Goal: Information Seeking & Learning: Check status

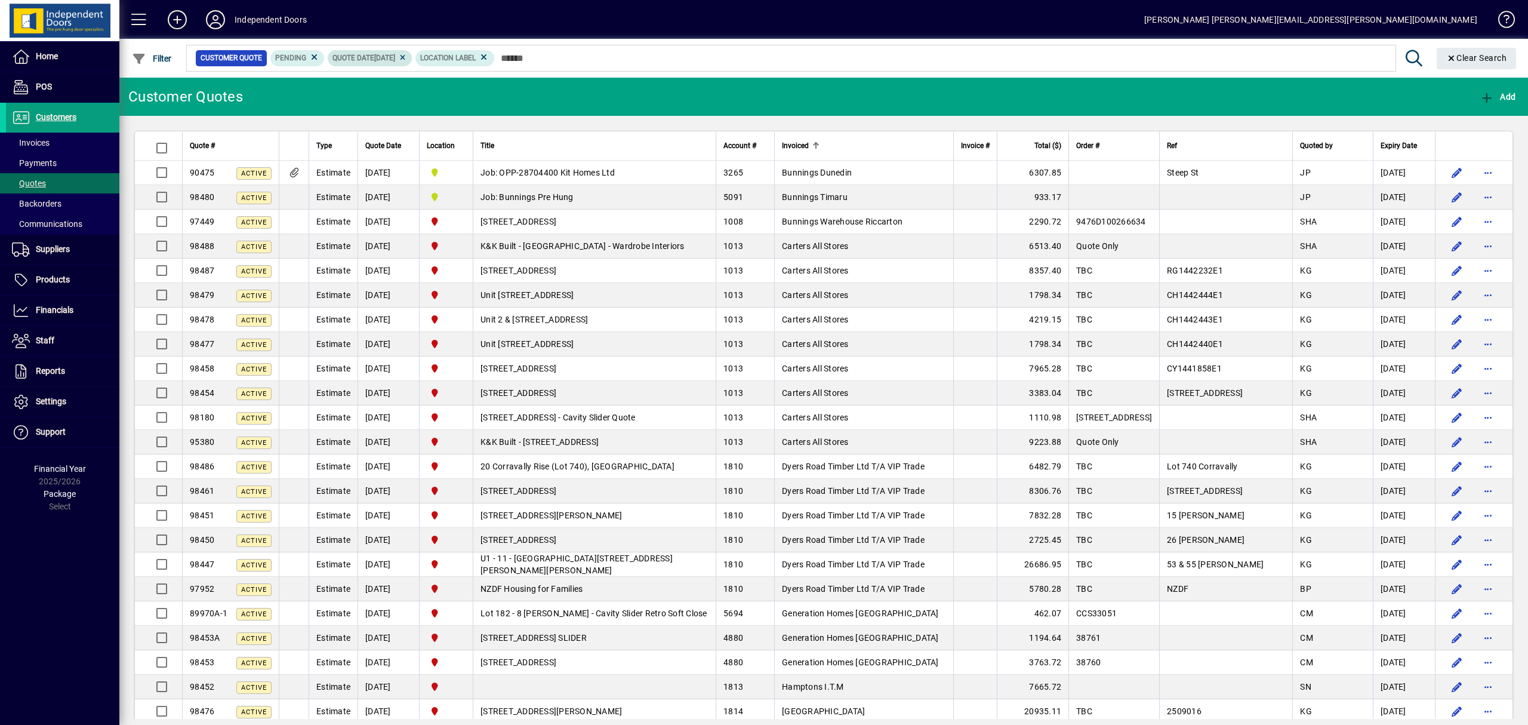
click at [407, 58] on icon at bounding box center [402, 57] width 9 height 7
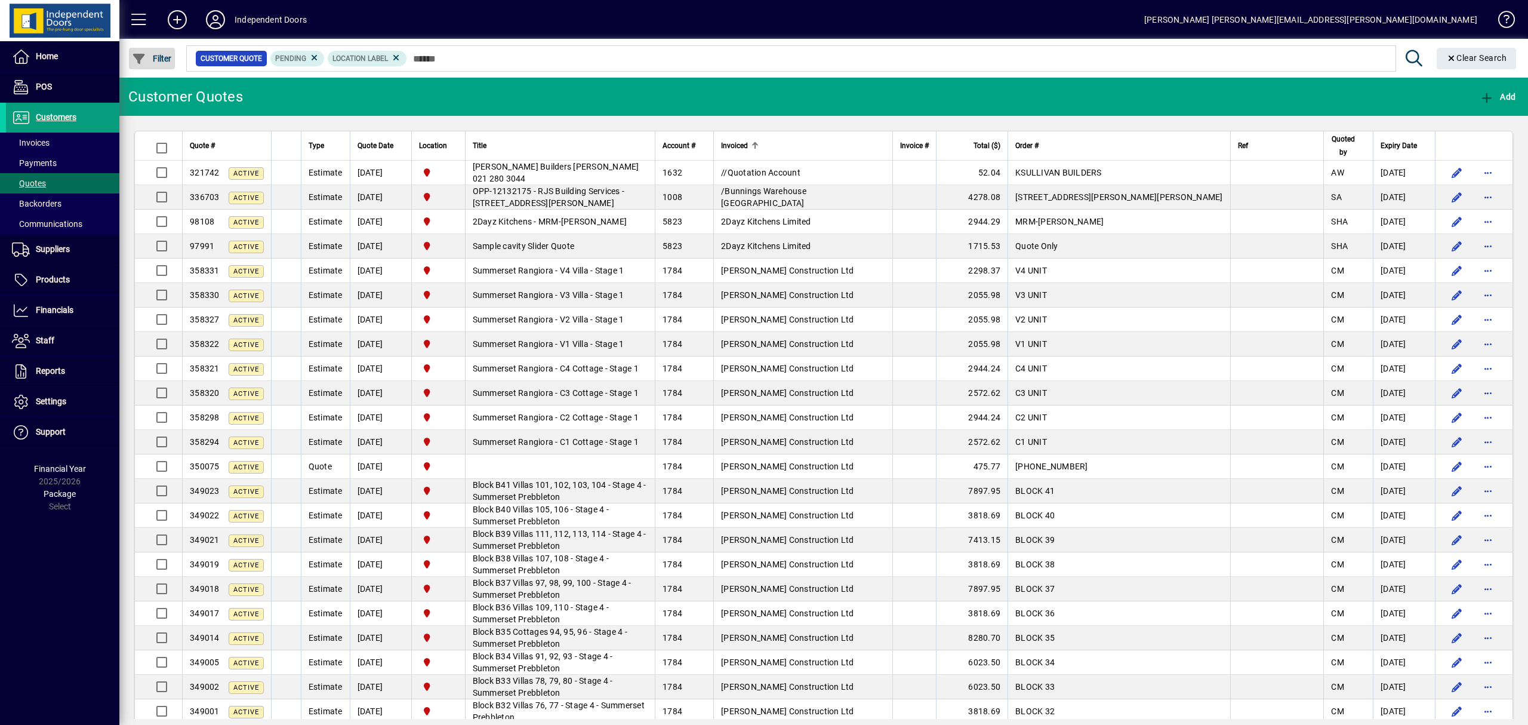
click at [172, 55] on span "button" at bounding box center [152, 58] width 46 height 29
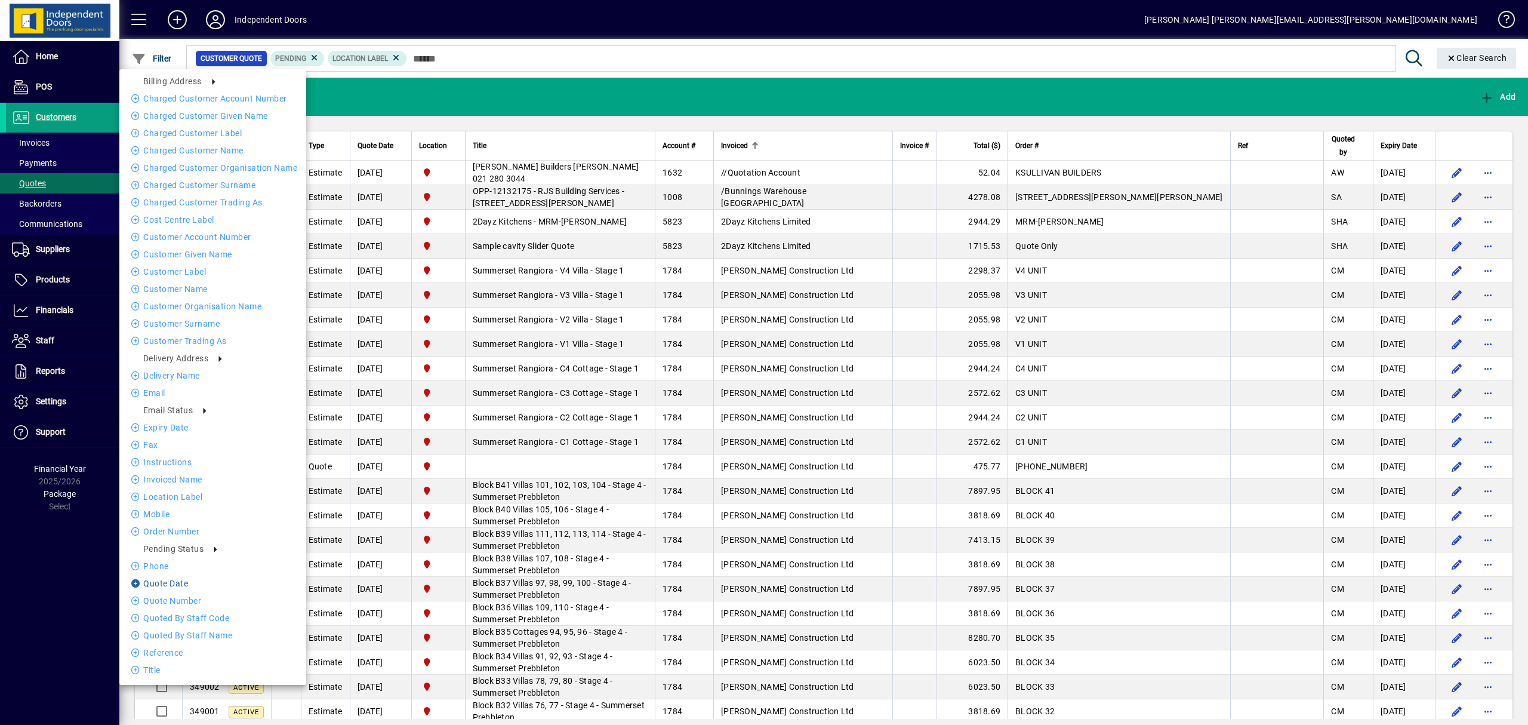
click at [179, 584] on li "Quote date" at bounding box center [212, 583] width 187 height 14
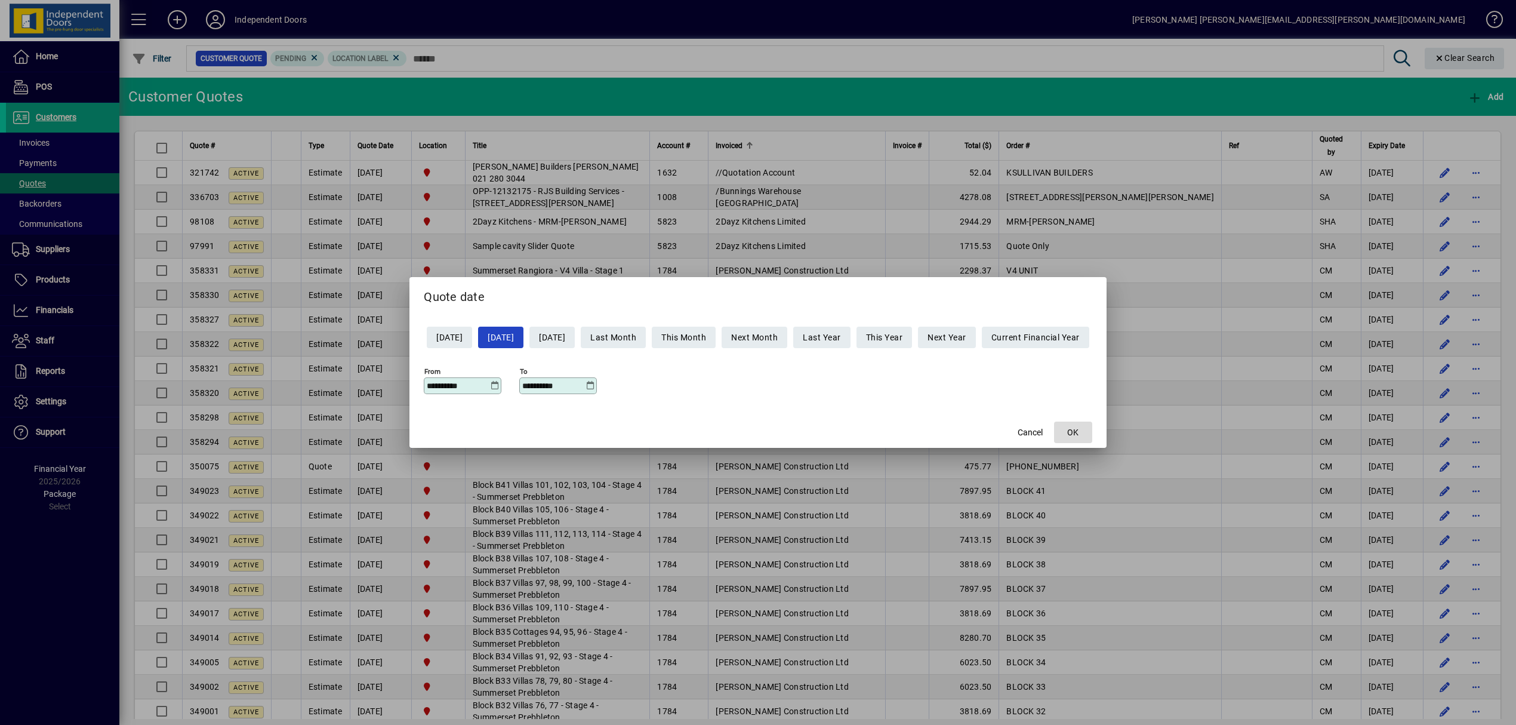
click at [1079, 433] on span "OK" at bounding box center [1072, 432] width 11 height 13
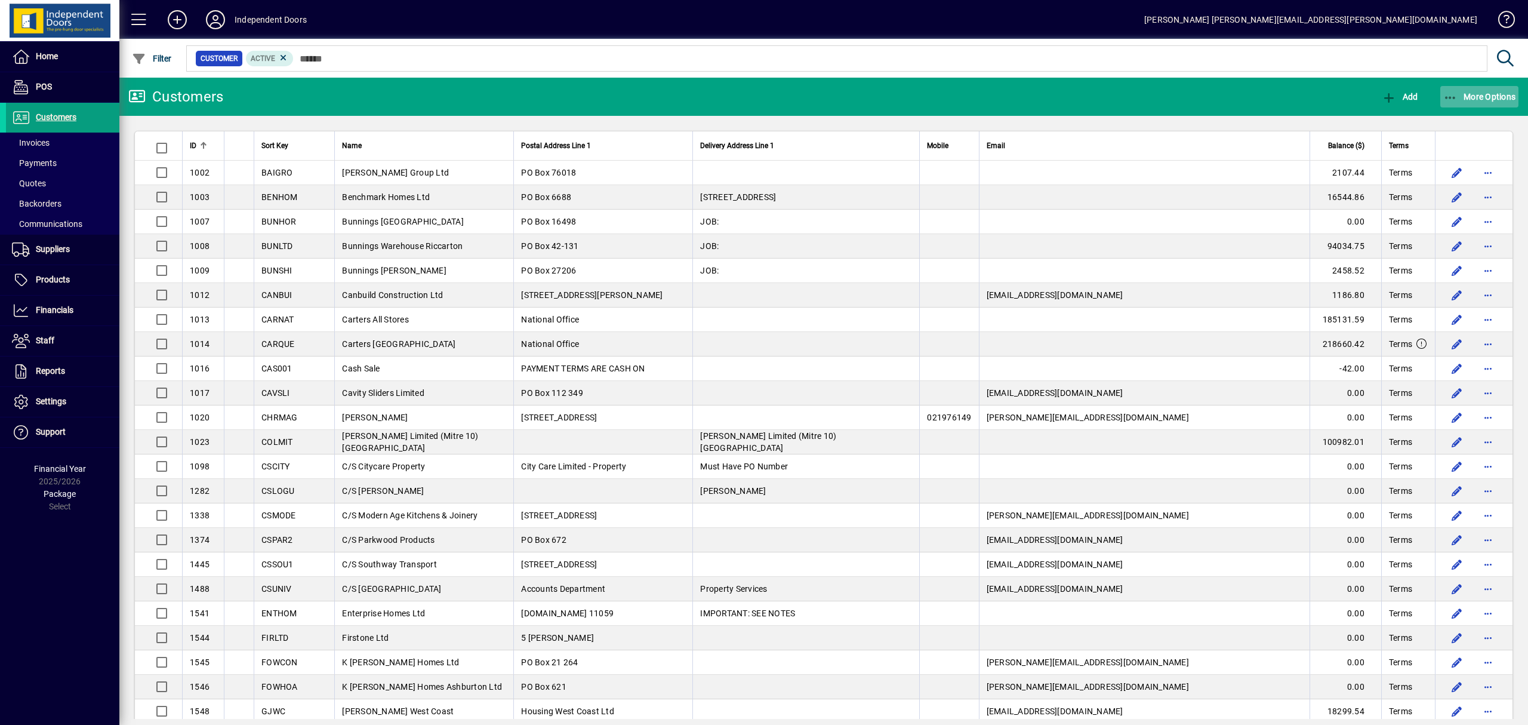
click at [1452, 94] on icon "button" at bounding box center [1450, 98] width 15 height 12
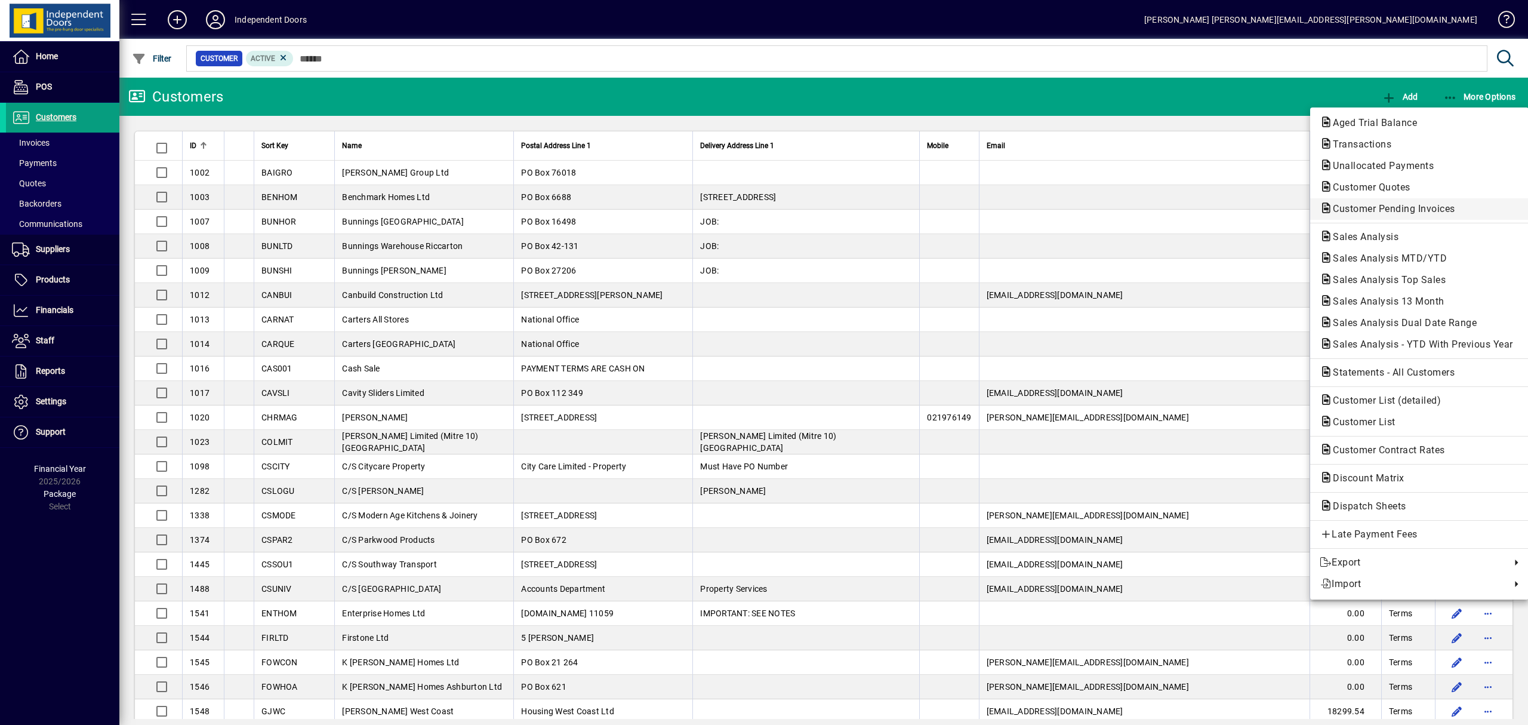
click at [1362, 212] on span "Customer Pending Invoices" at bounding box center [1390, 208] width 141 height 11
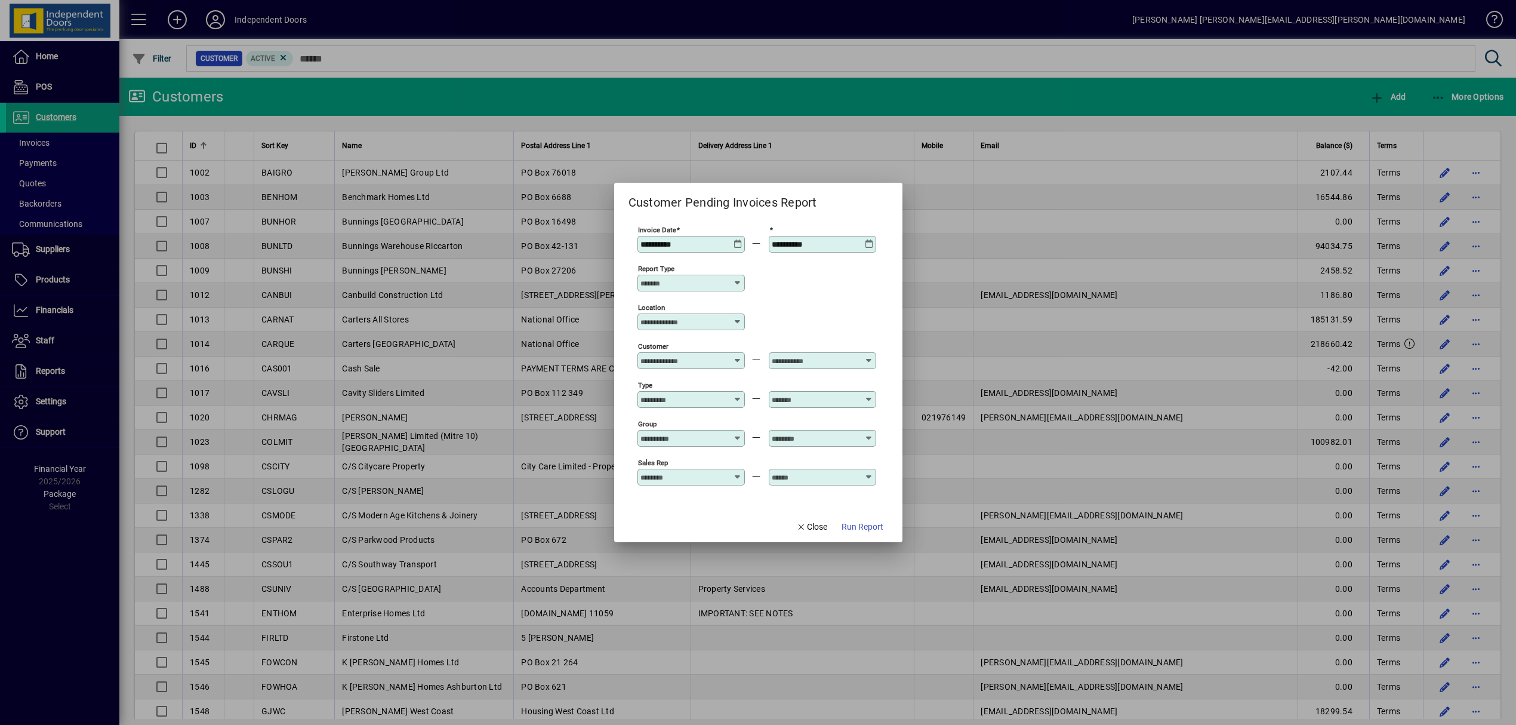
drag, startPoint x: 697, startPoint y: 245, endPoint x: 600, endPoint y: 246, distance: 96.7
click at [600, 246] on div "**********" at bounding box center [758, 362] width 1516 height 725
type input "**********"
drag, startPoint x: 834, startPoint y: 246, endPoint x: 741, endPoint y: 242, distance: 93.8
click at [741, 242] on div "**********" at bounding box center [756, 243] width 239 height 39
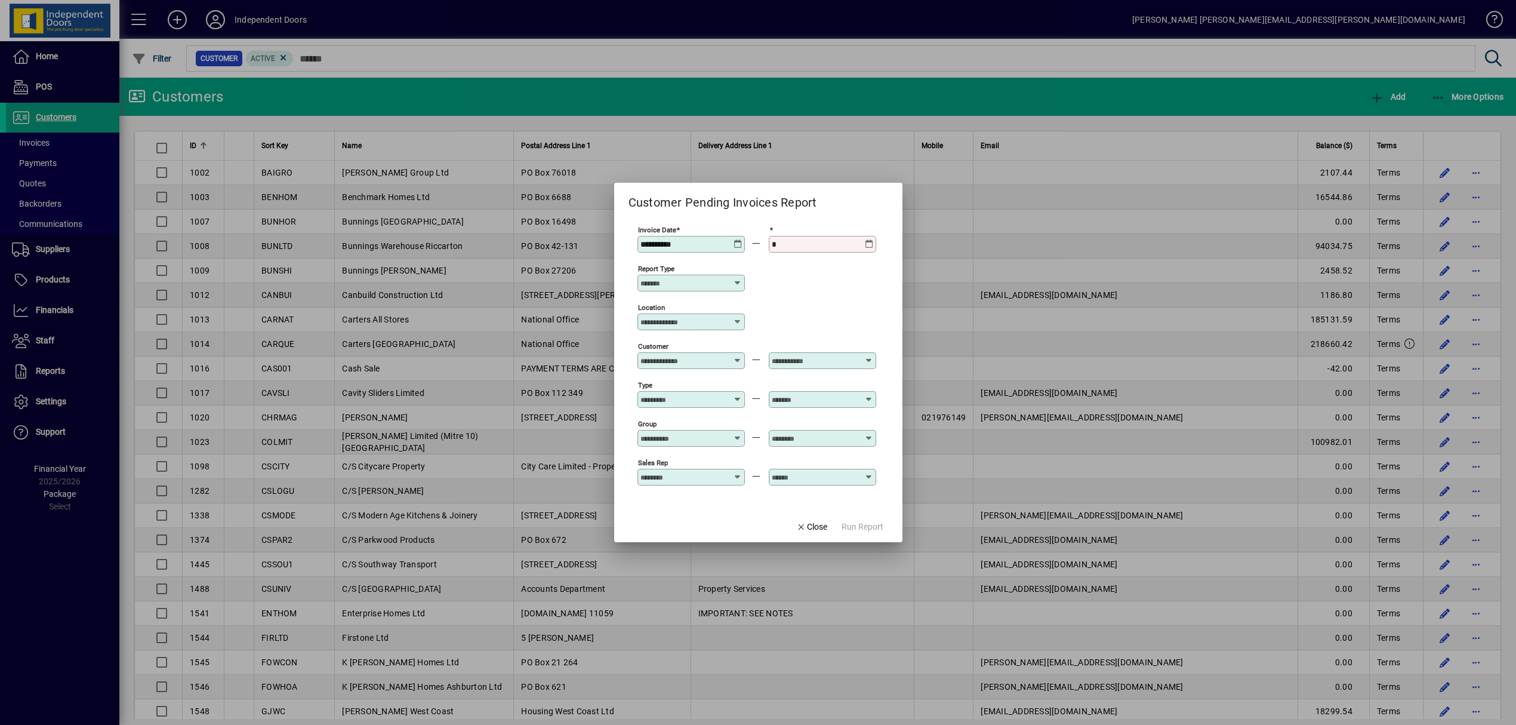
type input "**********"
click at [849, 528] on span "Run Report" at bounding box center [863, 527] width 42 height 13
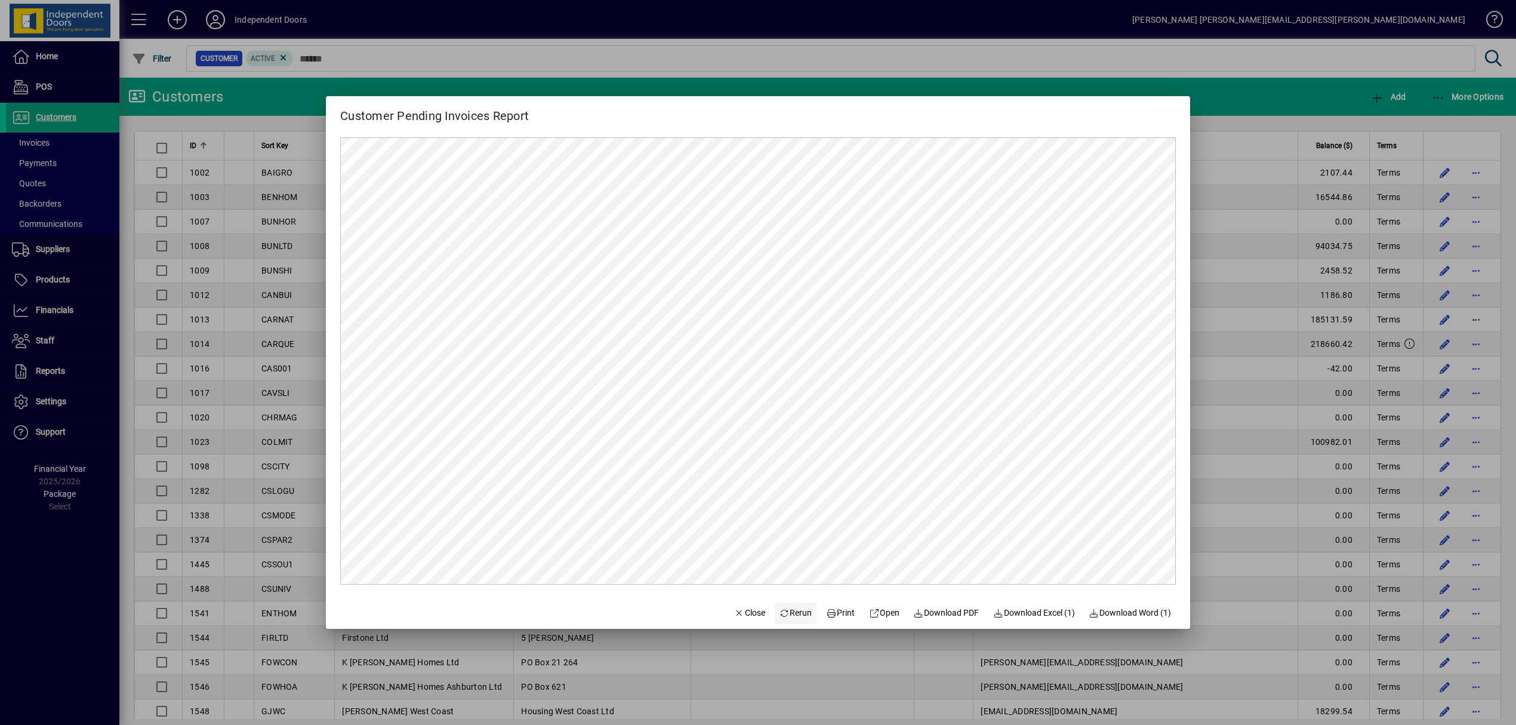
click at [796, 617] on span "Rerun" at bounding box center [796, 612] width 33 height 13
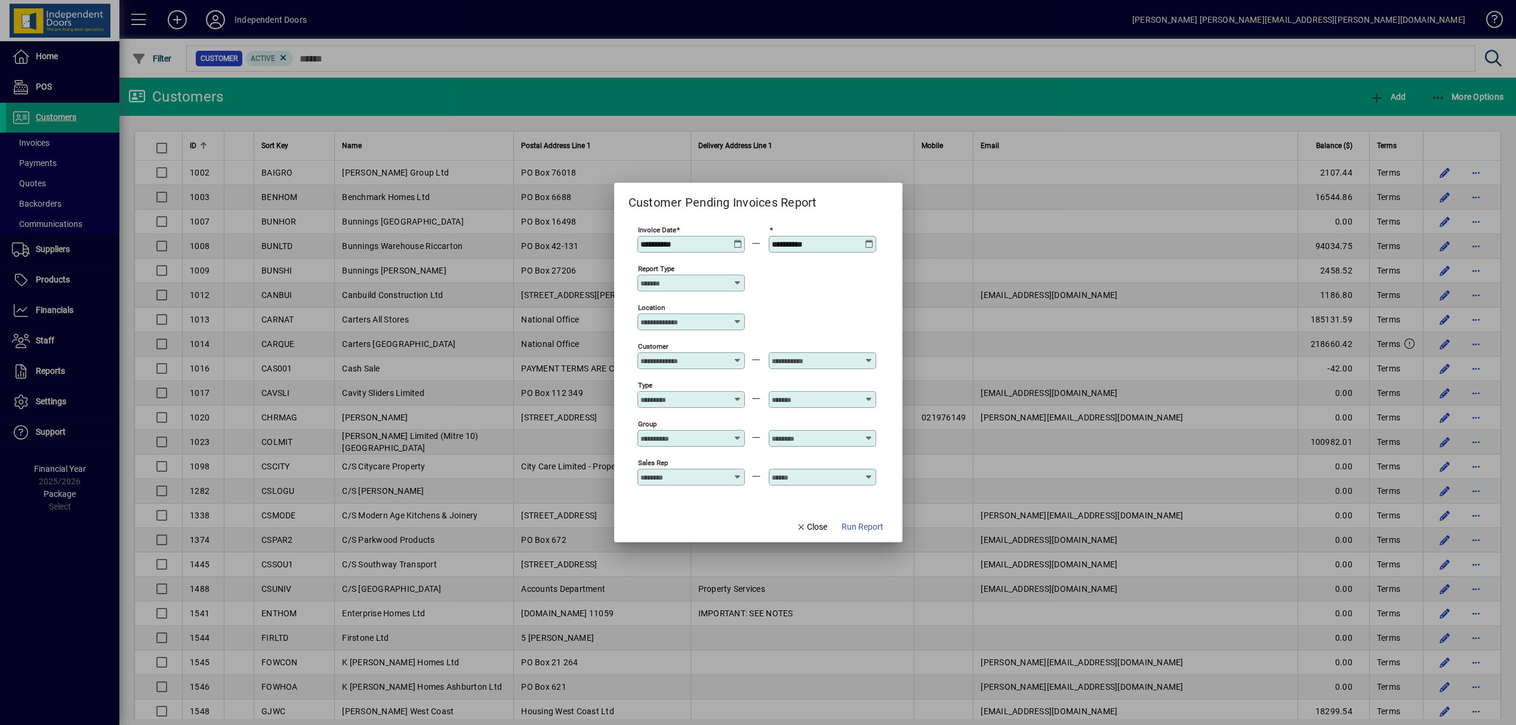
click at [737, 285] on icon at bounding box center [738, 283] width 10 height 10
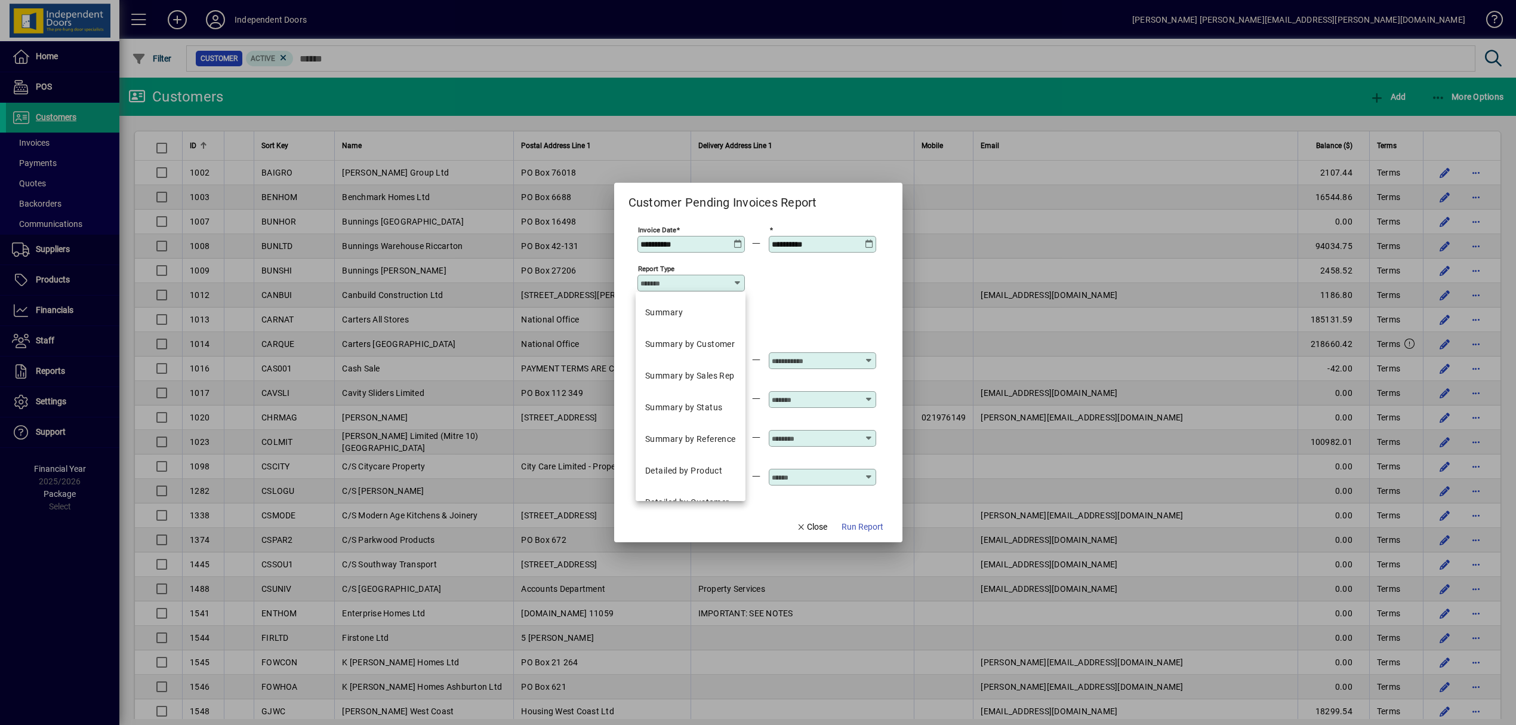
drag, startPoint x: 827, startPoint y: 297, endPoint x: 820, endPoint y: 299, distance: 6.8
click at [827, 297] on div "Report type" at bounding box center [756, 282] width 239 height 39
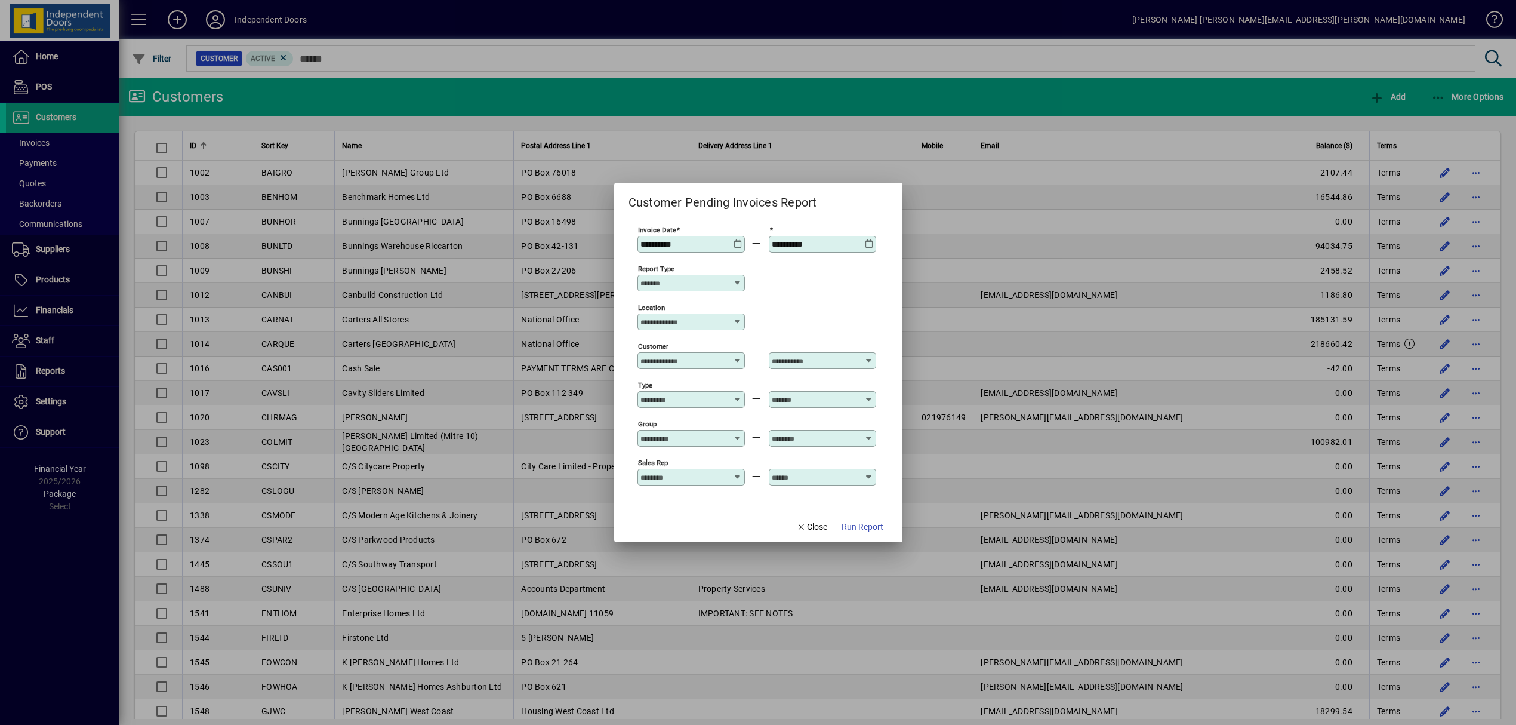
click at [734, 324] on icon at bounding box center [738, 322] width 10 height 10
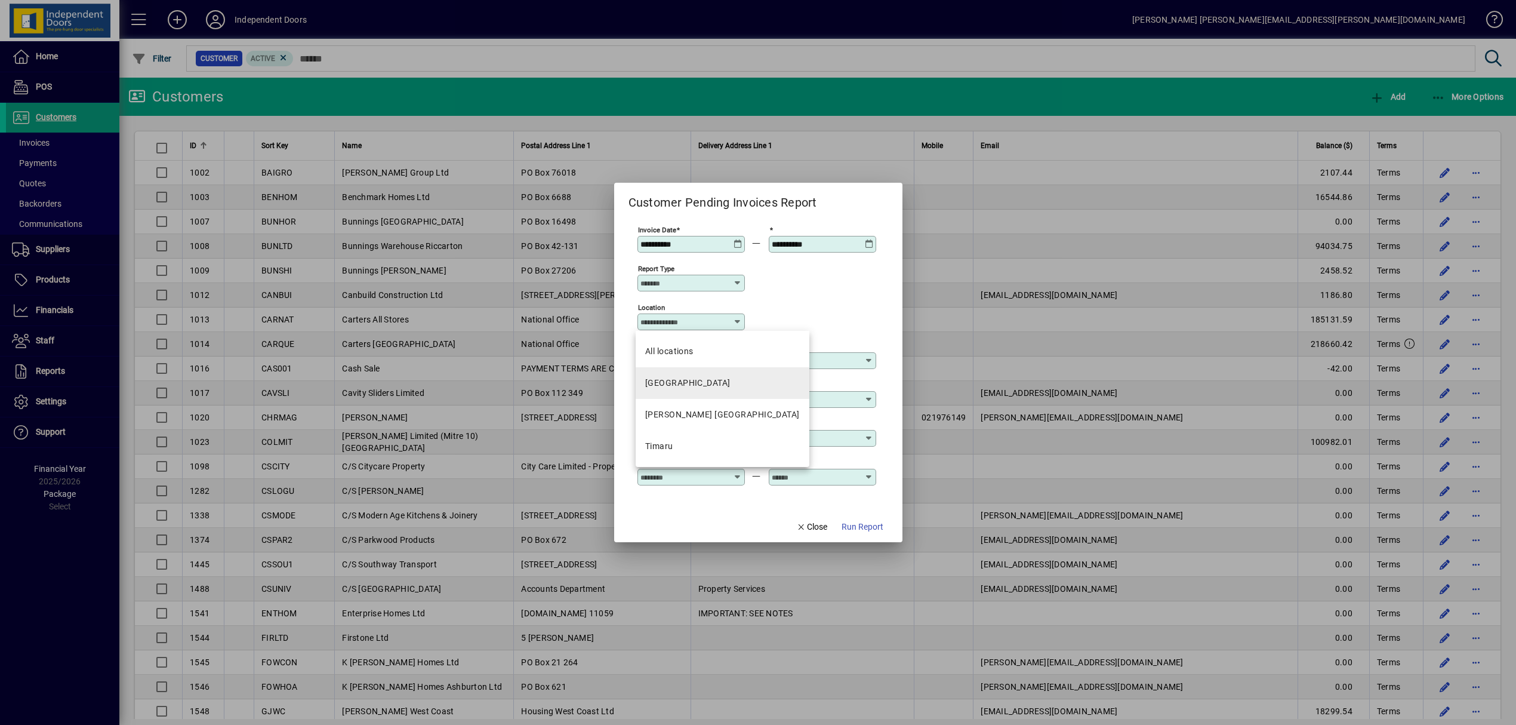
click at [713, 383] on mat-option "[GEOGRAPHIC_DATA]" at bounding box center [723, 383] width 174 height 32
type input "**********"
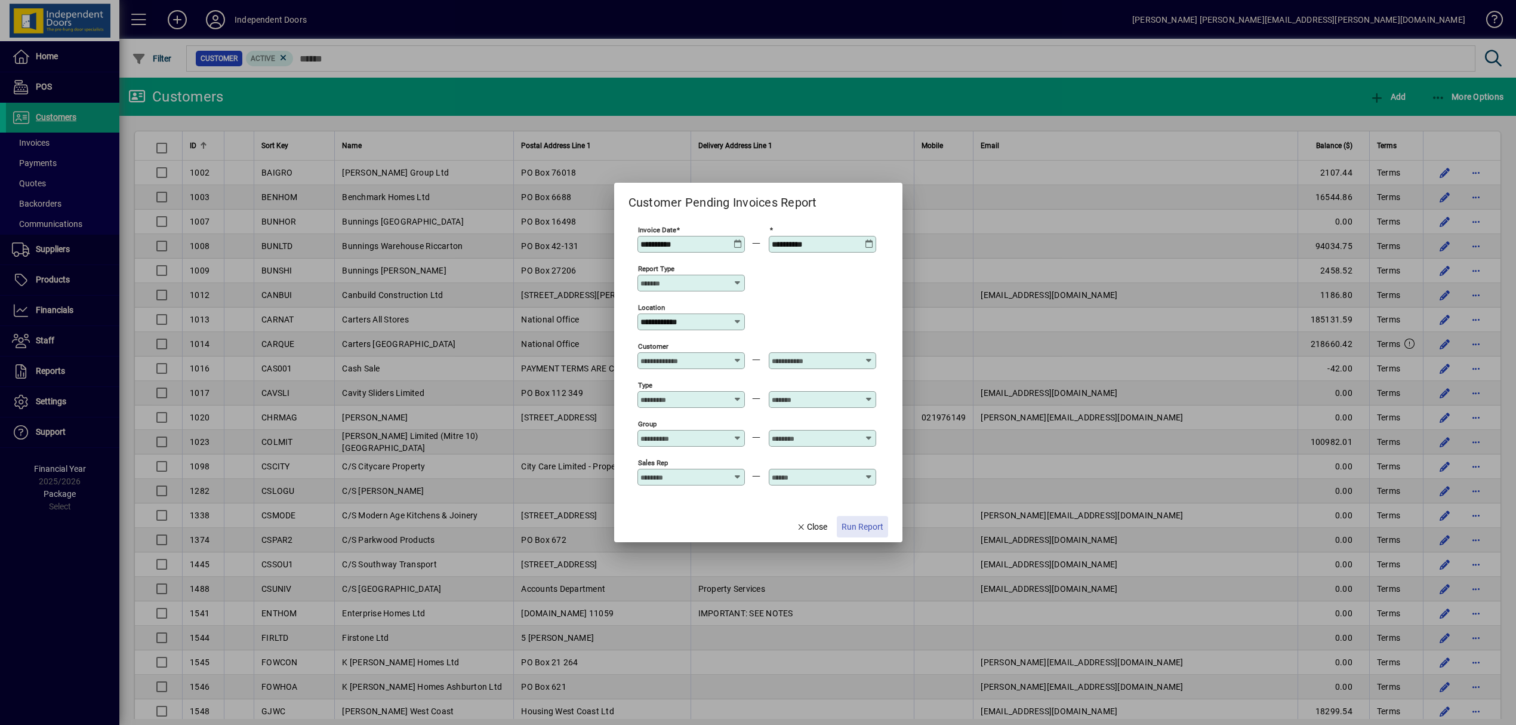
click at [858, 526] on span "Run Report" at bounding box center [863, 527] width 42 height 13
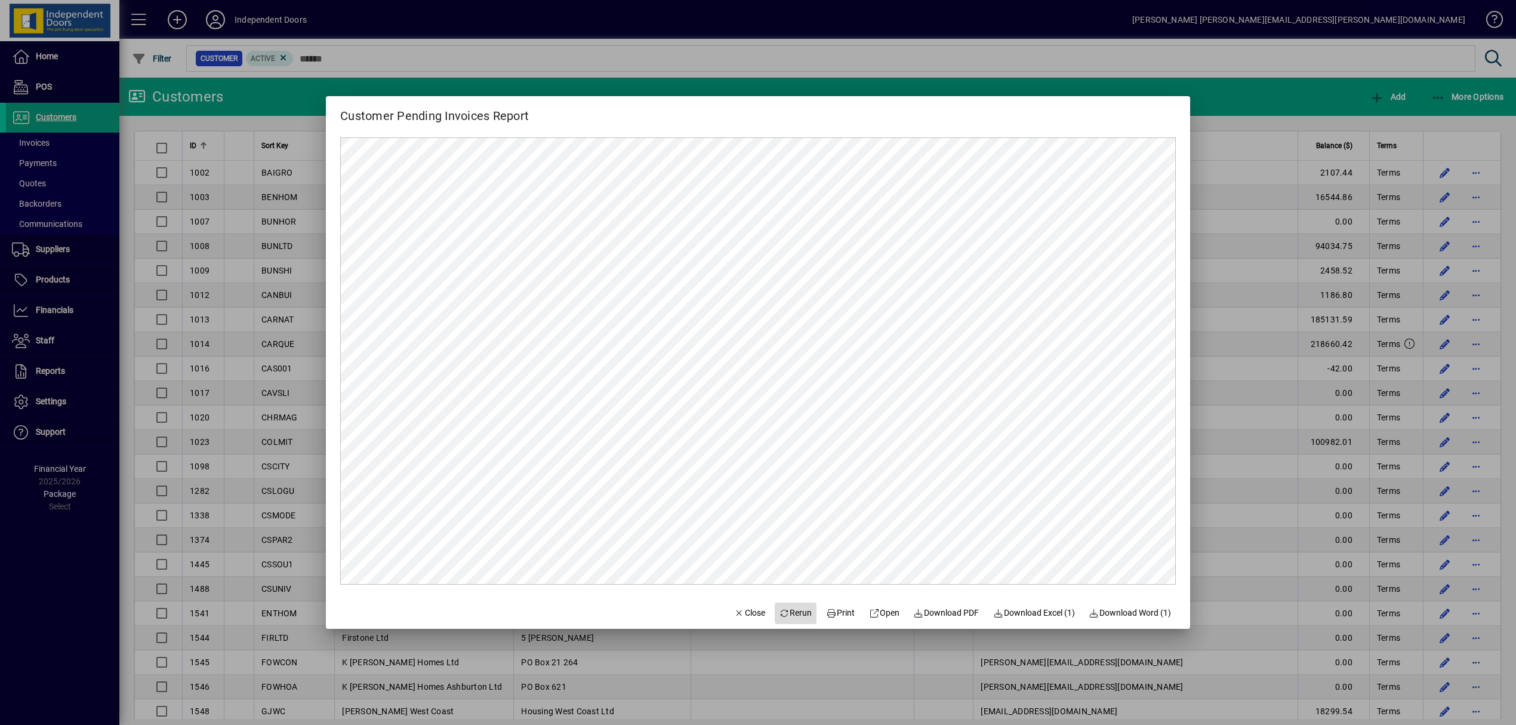
click at [793, 614] on span "Rerun" at bounding box center [796, 612] width 33 height 13
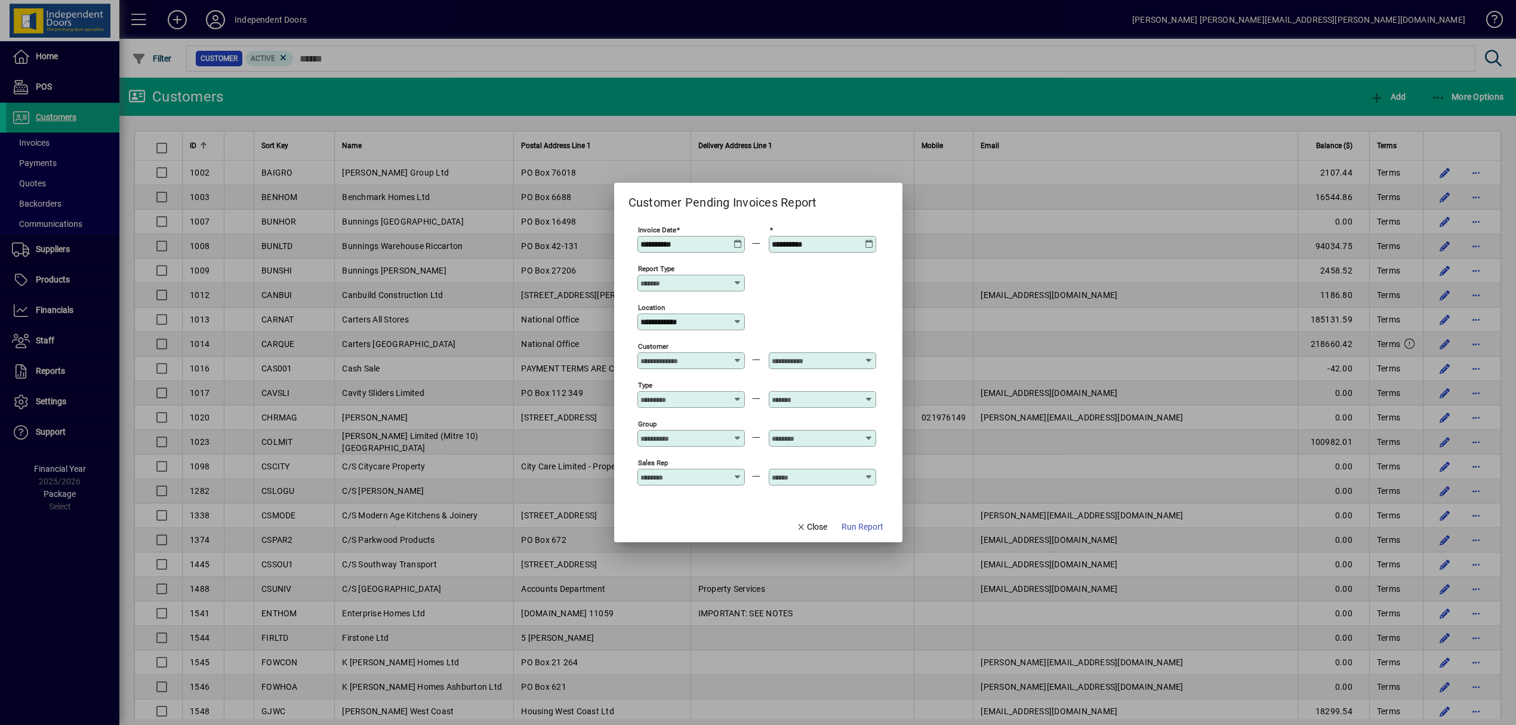
click at [738, 321] on icon at bounding box center [738, 322] width 10 height 10
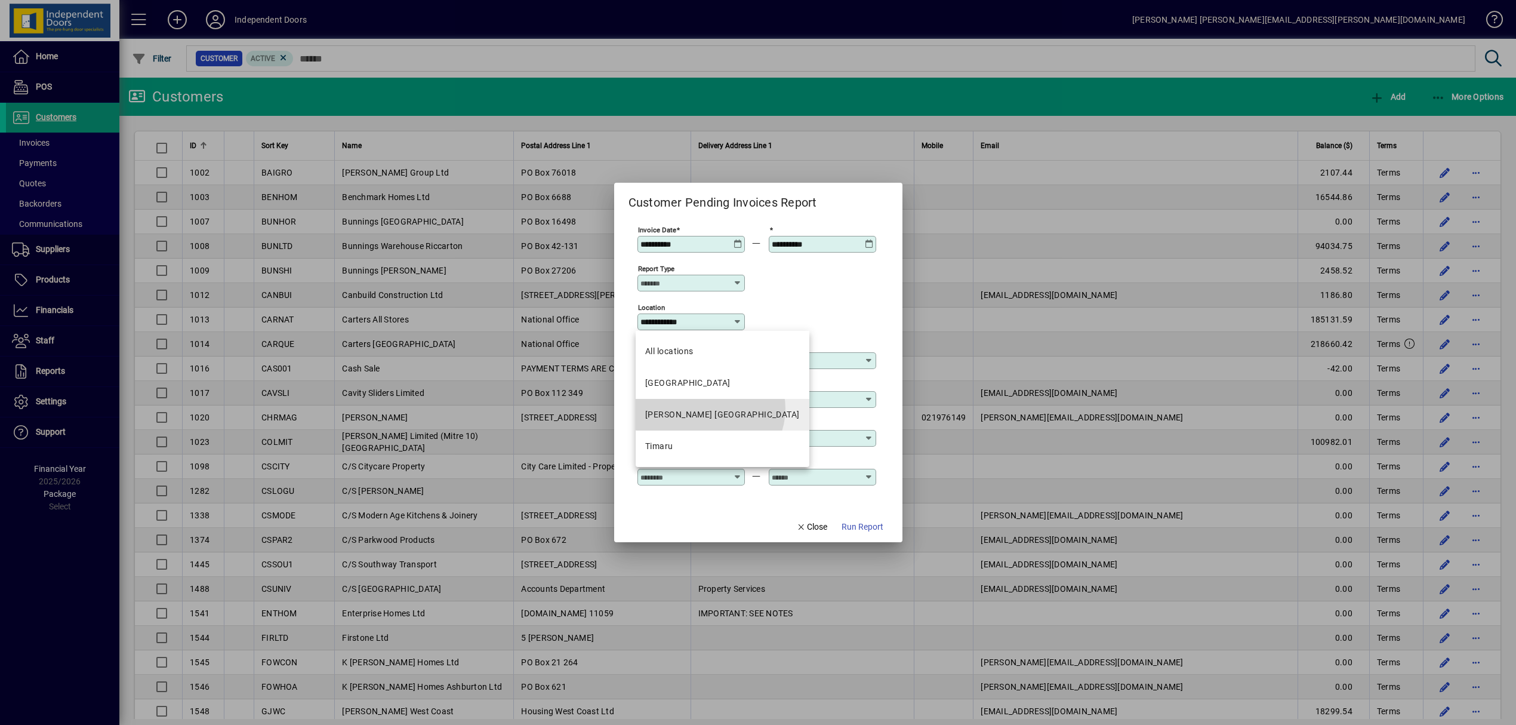
click at [709, 408] on div "Cromwell Central Otago" at bounding box center [722, 414] width 155 height 13
type input "**********"
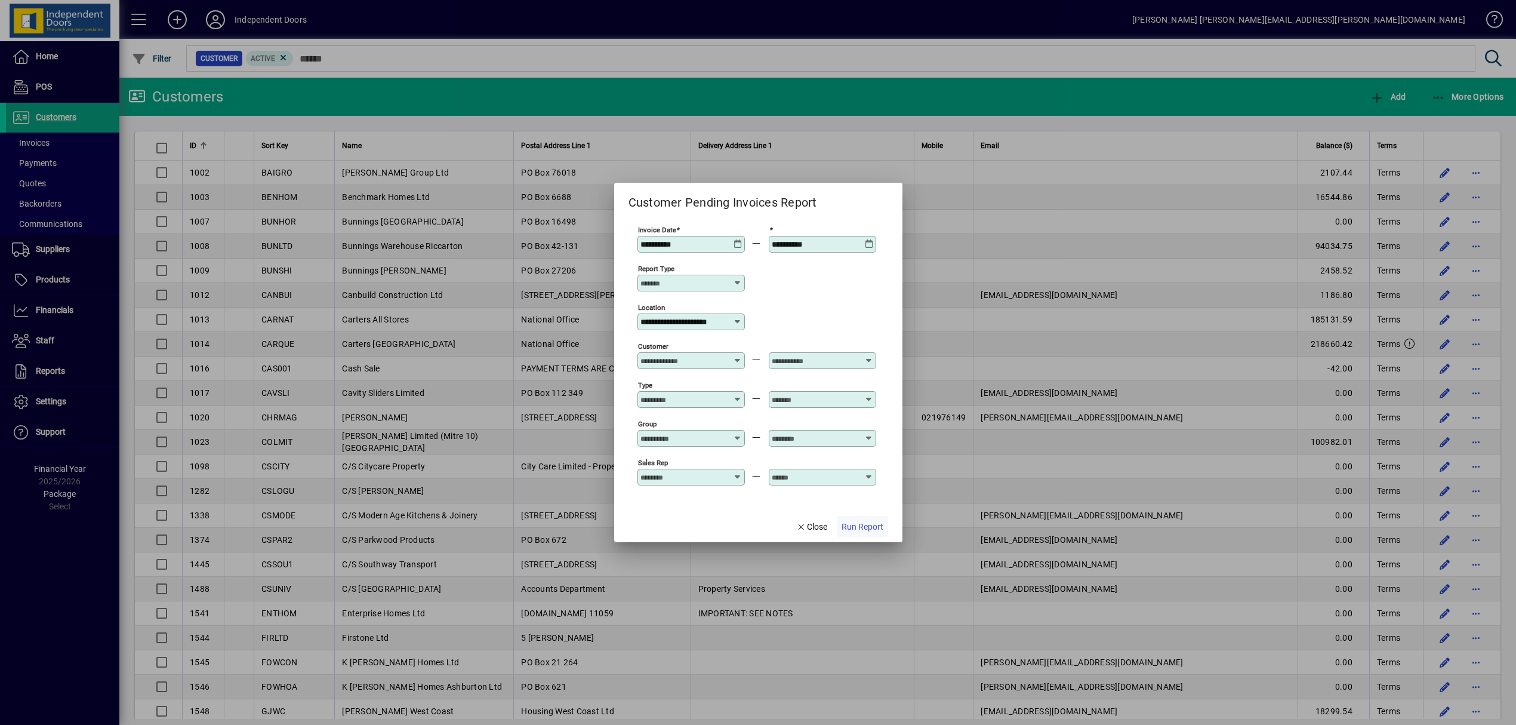
click at [849, 526] on span "Run Report" at bounding box center [863, 527] width 42 height 13
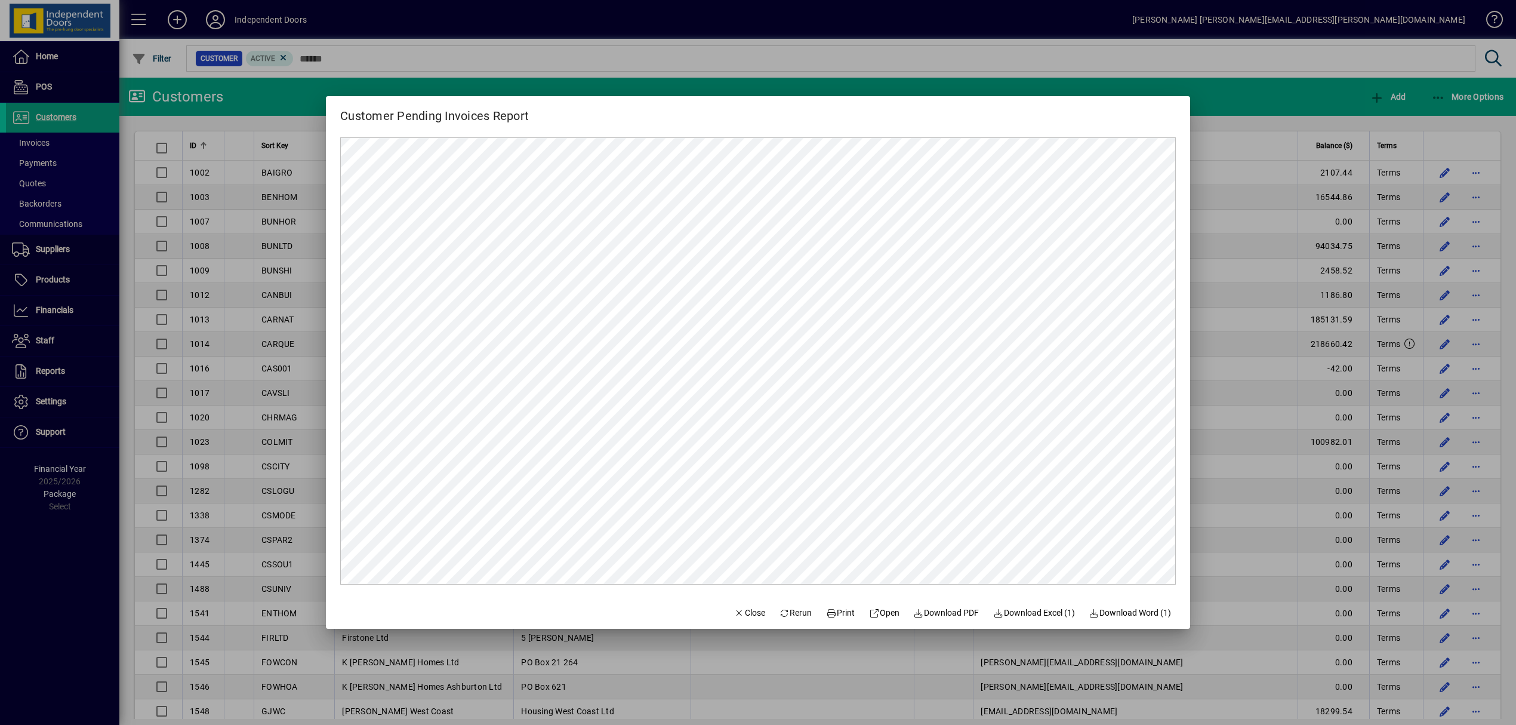
click at [787, 614] on span "Rerun" at bounding box center [796, 612] width 33 height 13
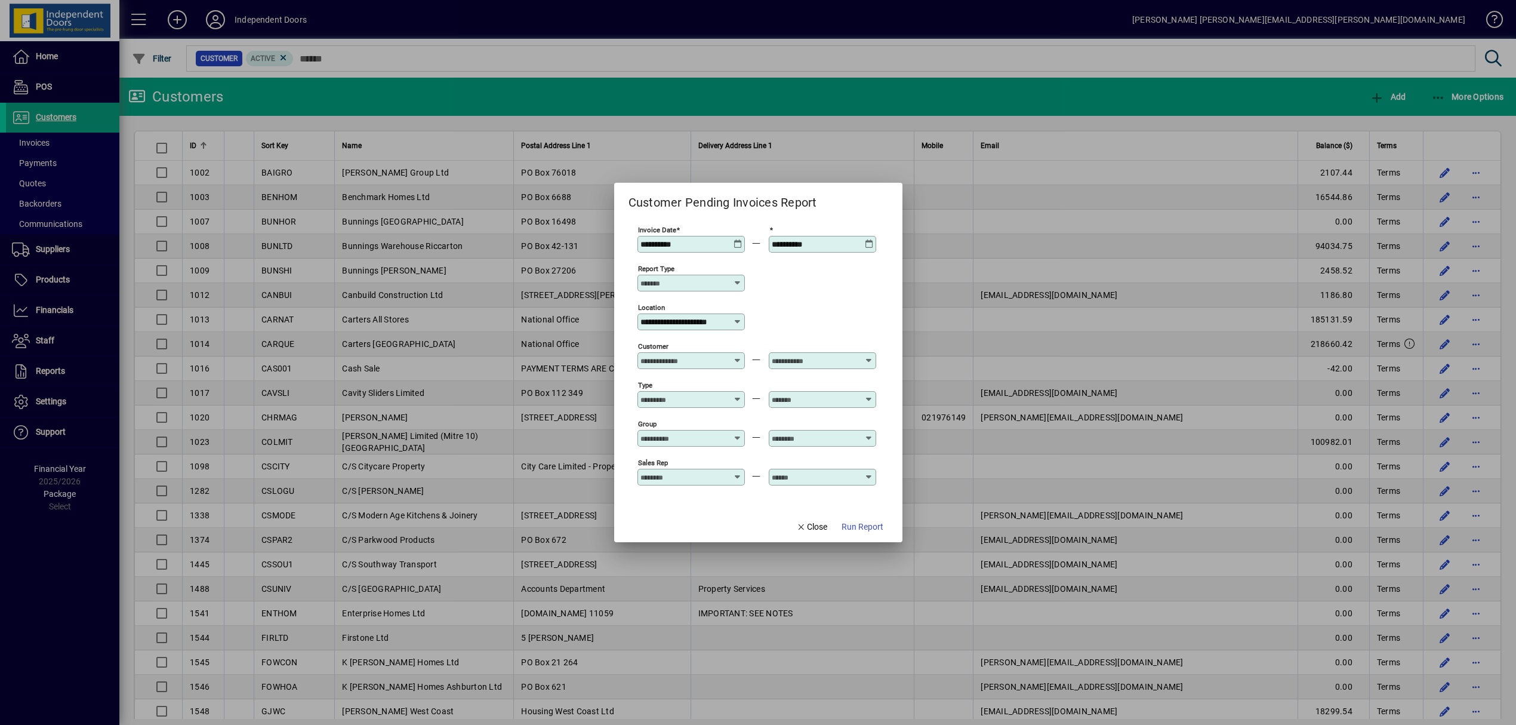
click at [735, 324] on icon at bounding box center [738, 322] width 10 height 10
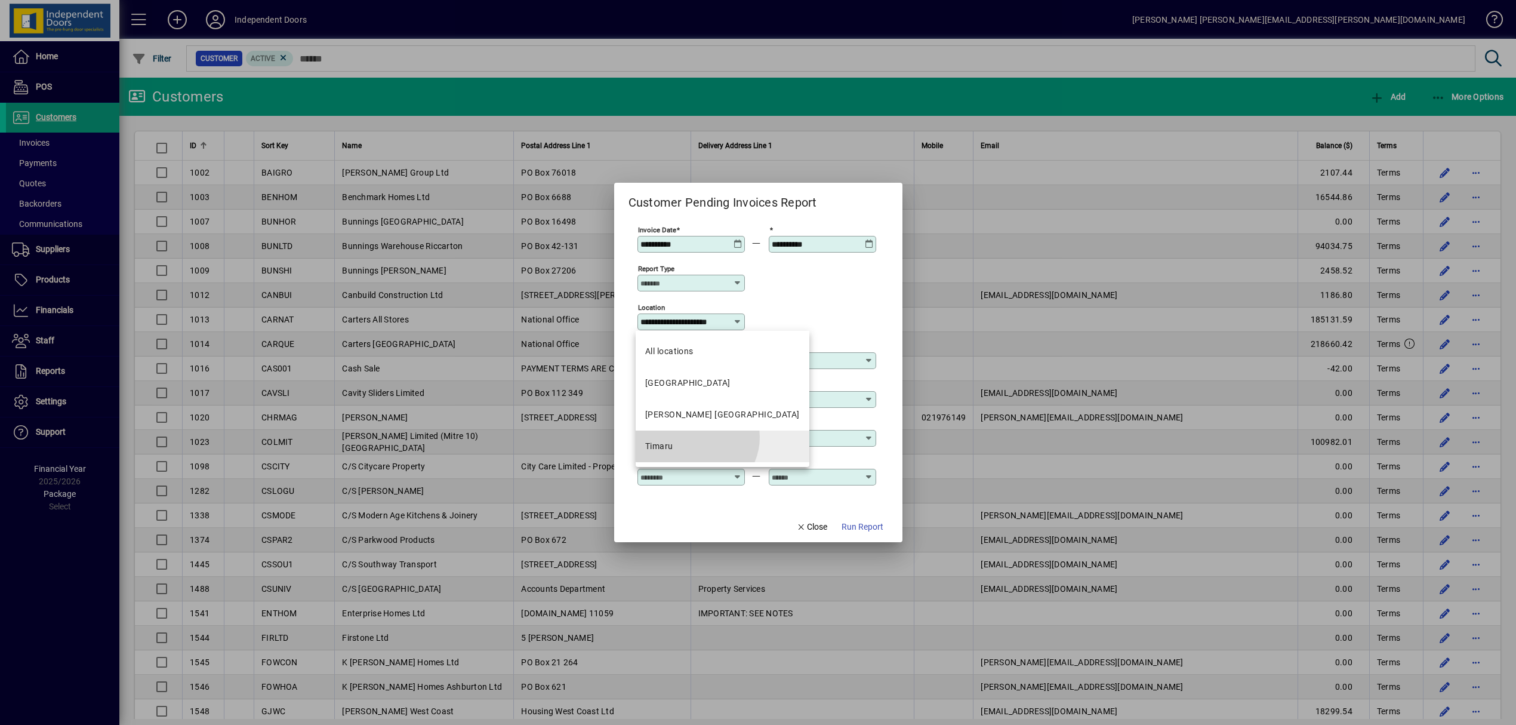
click at [695, 437] on mat-option "Timaru" at bounding box center [723, 446] width 174 height 32
type input "******"
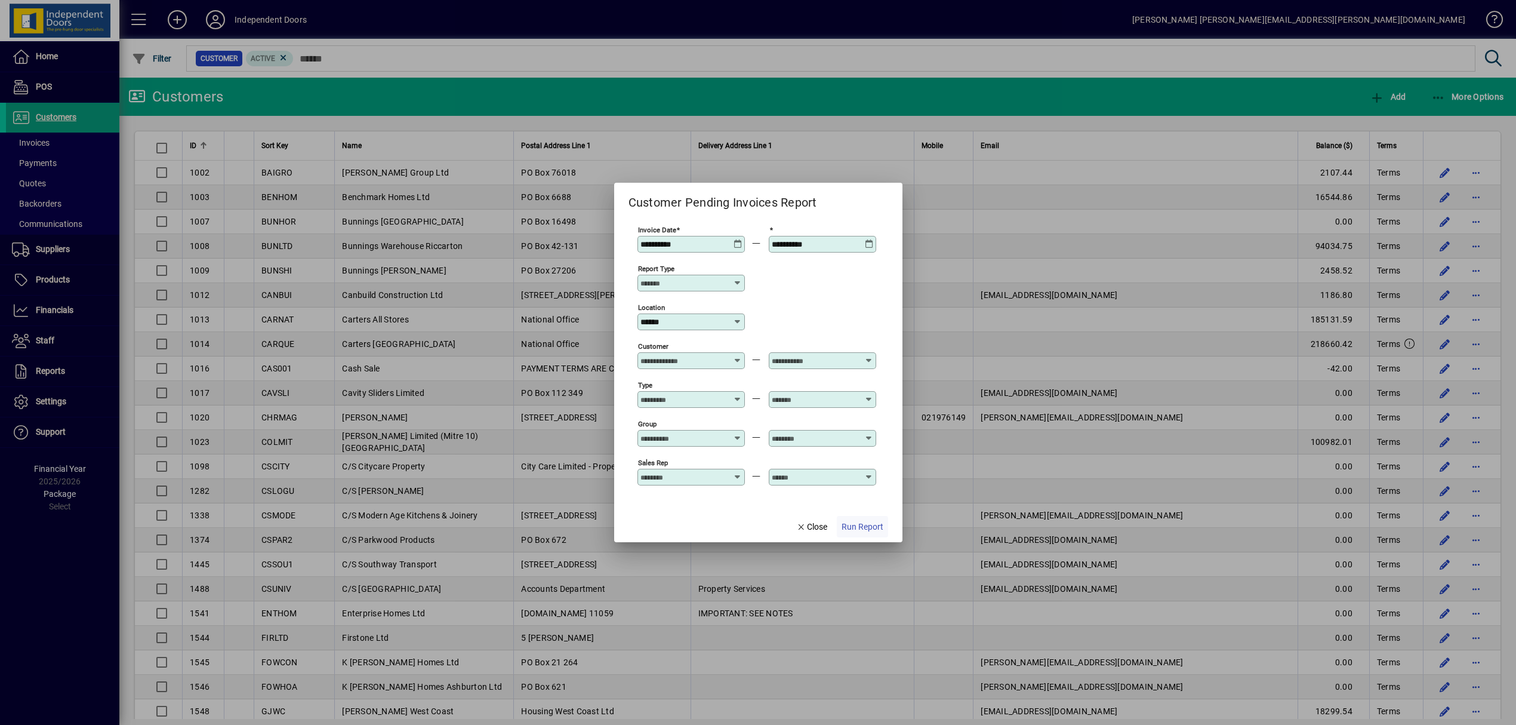
click at [862, 526] on span "Run Report" at bounding box center [863, 527] width 42 height 13
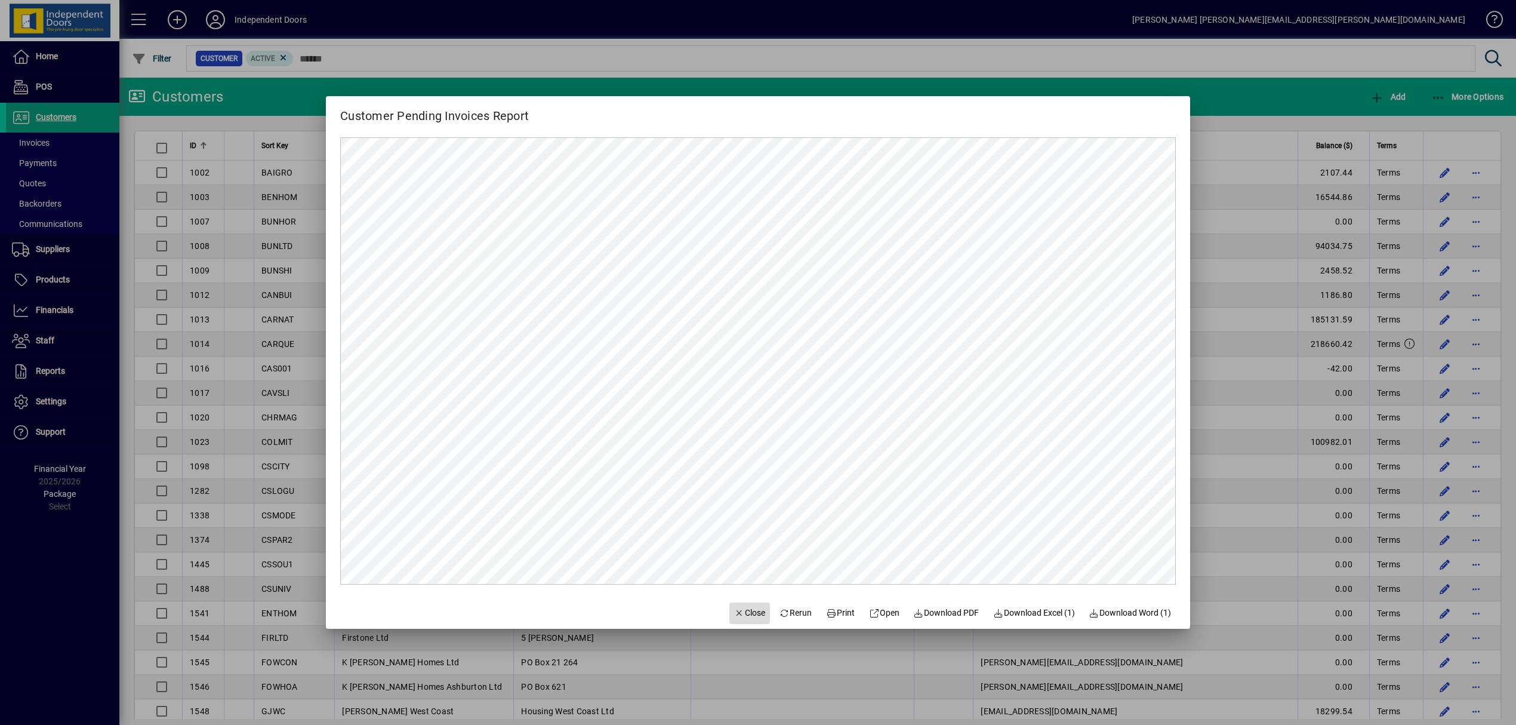
click at [745, 617] on span "Close" at bounding box center [749, 612] width 31 height 13
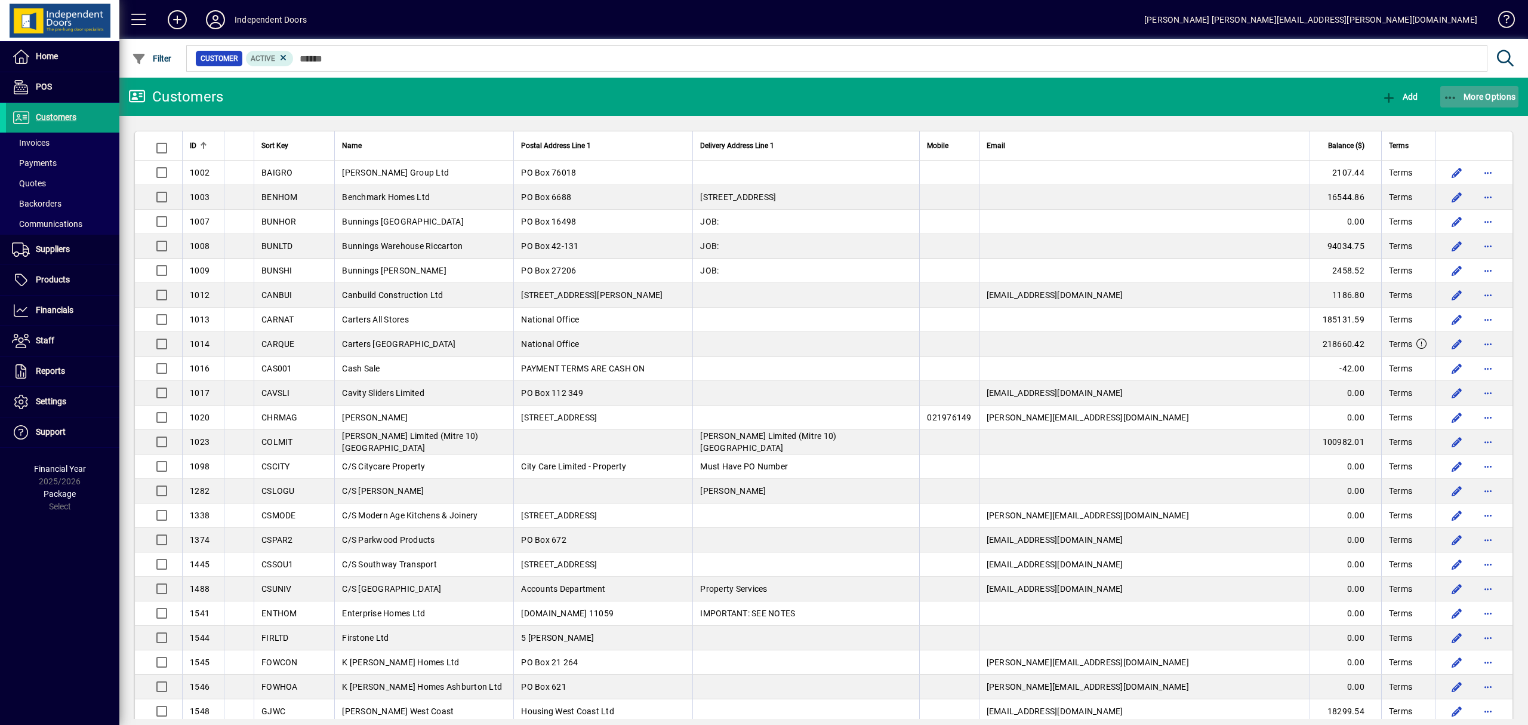
click at [1450, 94] on icon "button" at bounding box center [1450, 98] width 15 height 12
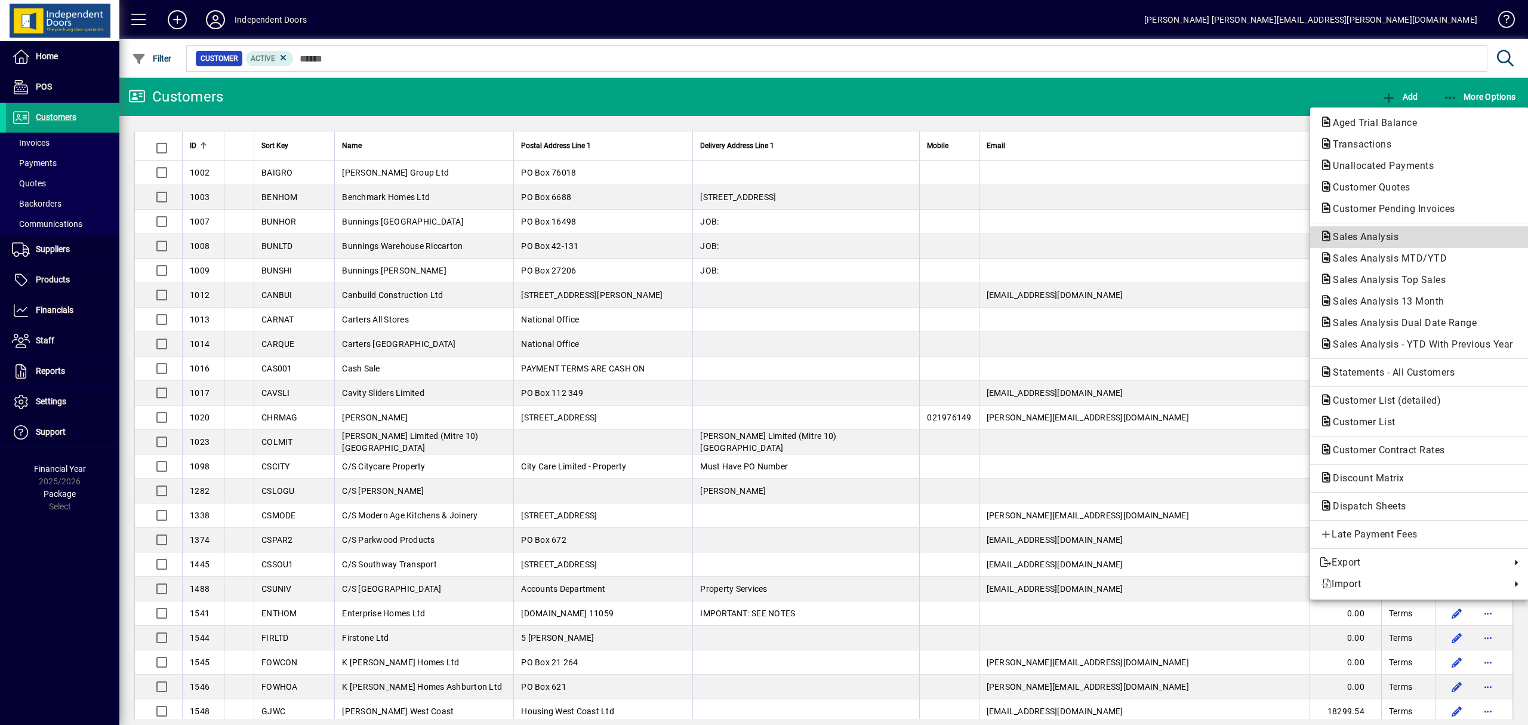
click at [1362, 235] on span "Sales Analysis" at bounding box center [1362, 236] width 85 height 11
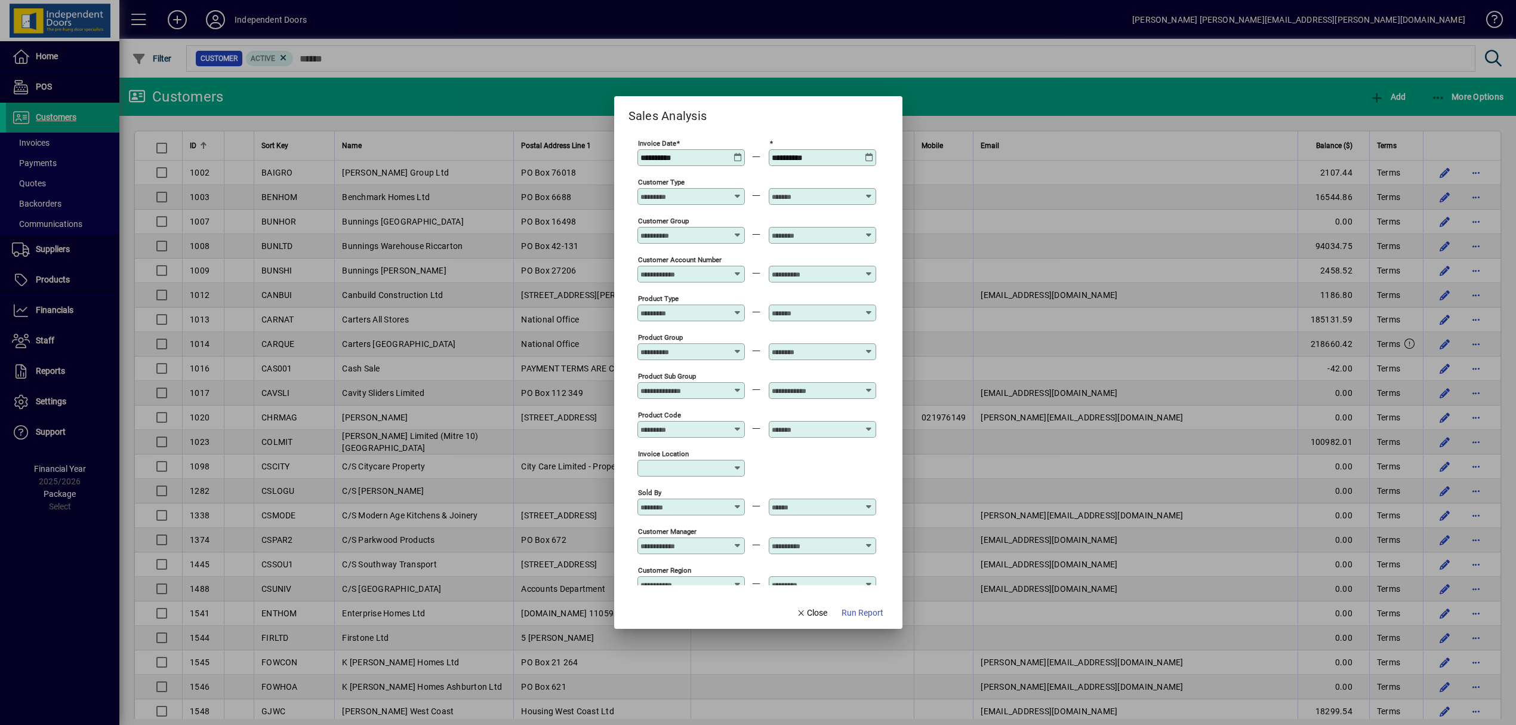
scroll to position [278, 0]
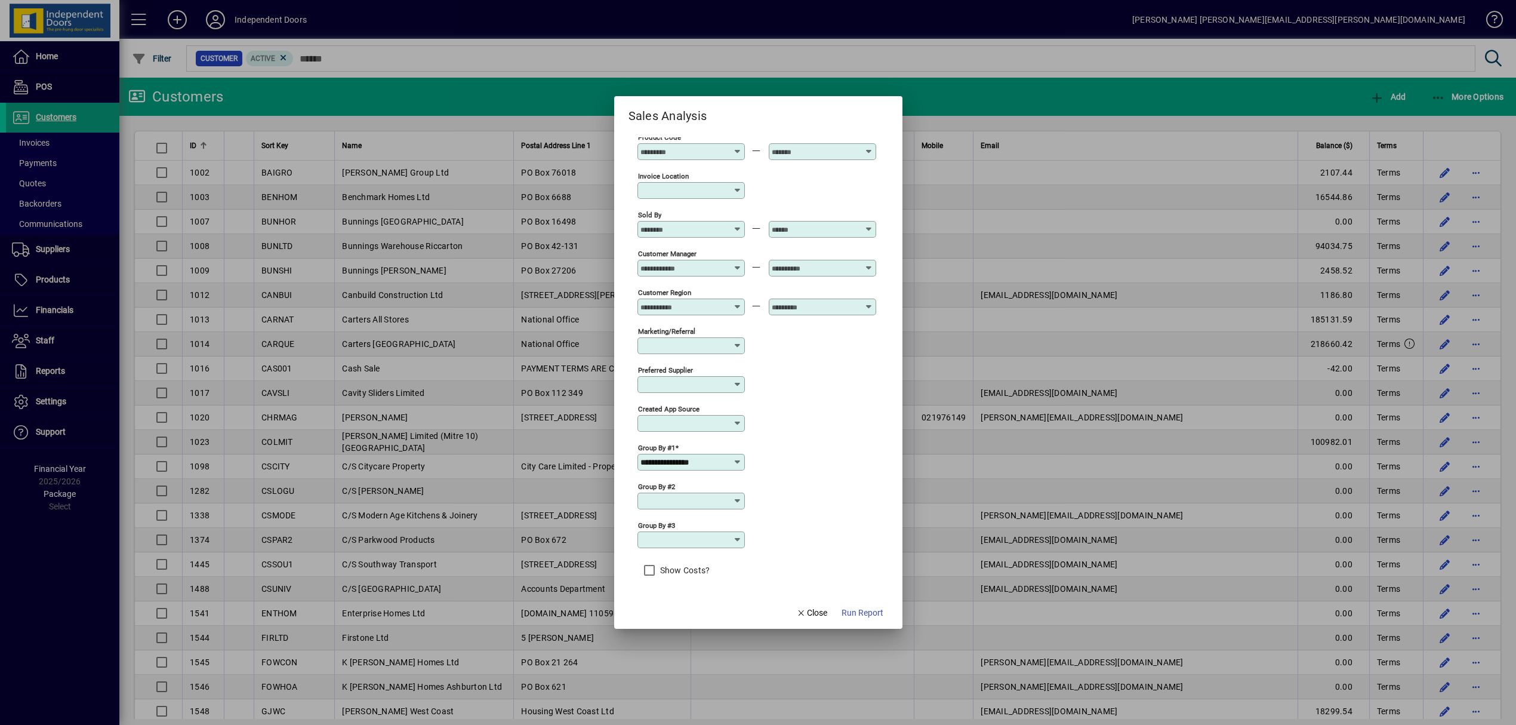
click at [735, 463] on icon at bounding box center [738, 462] width 10 height 10
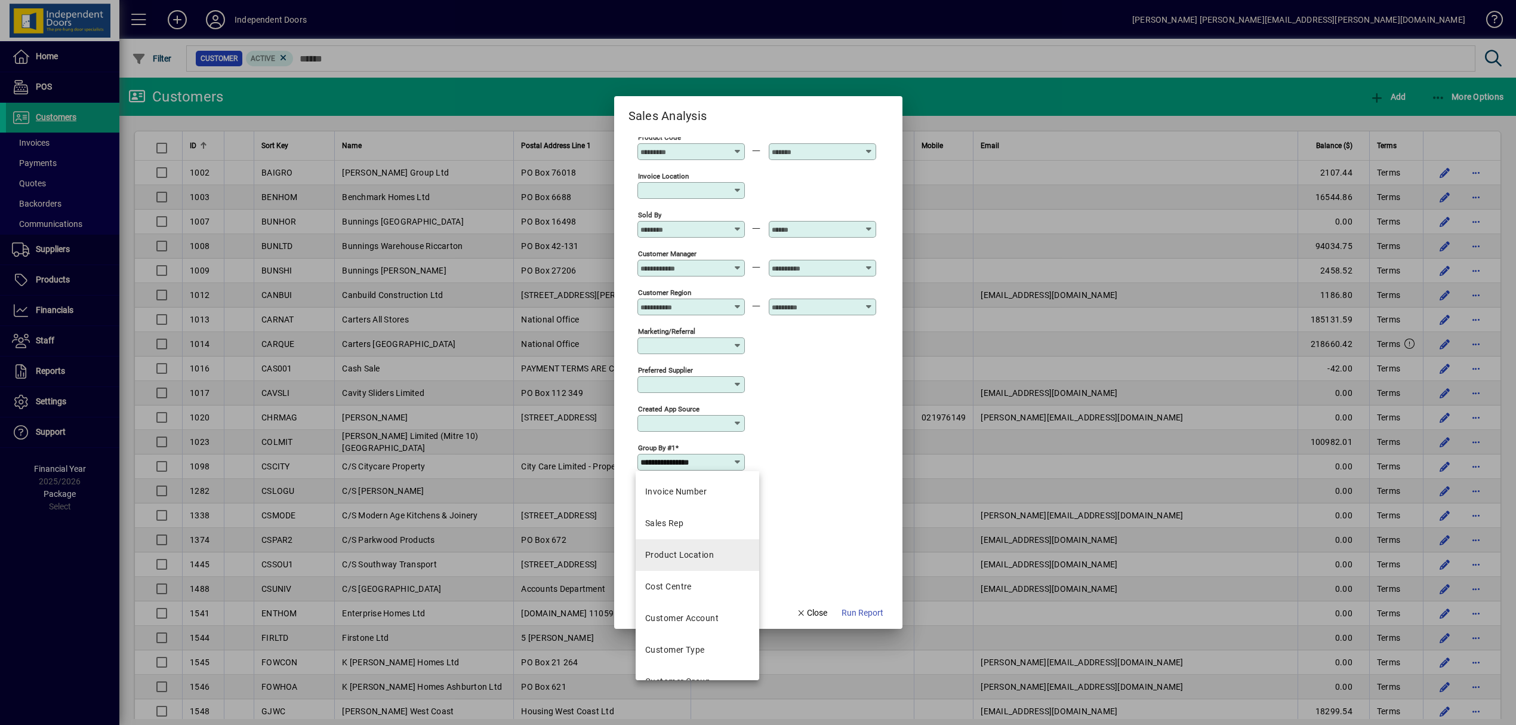
click at [707, 552] on div "Product Location" at bounding box center [679, 555] width 69 height 13
type input "**********"
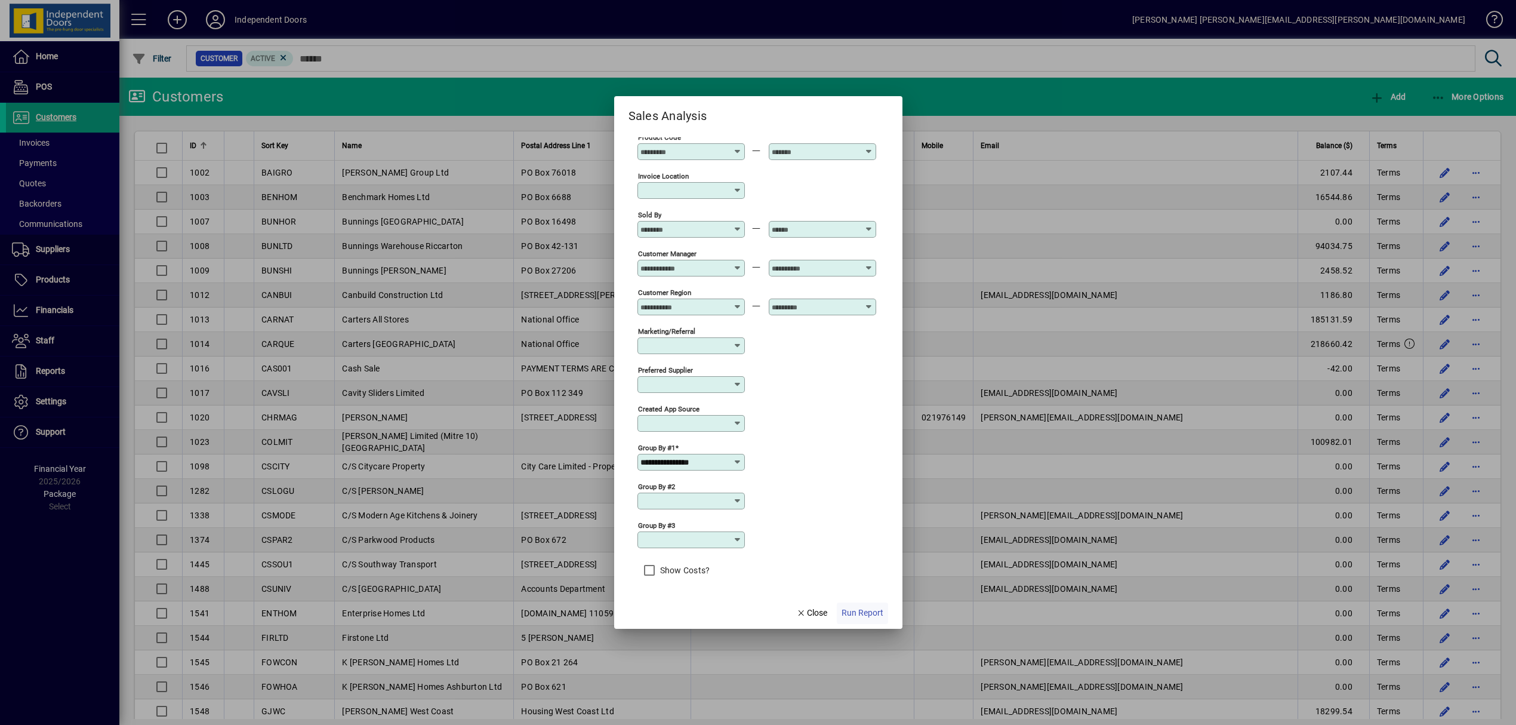
click at [861, 610] on span "Run Report" at bounding box center [863, 612] width 42 height 13
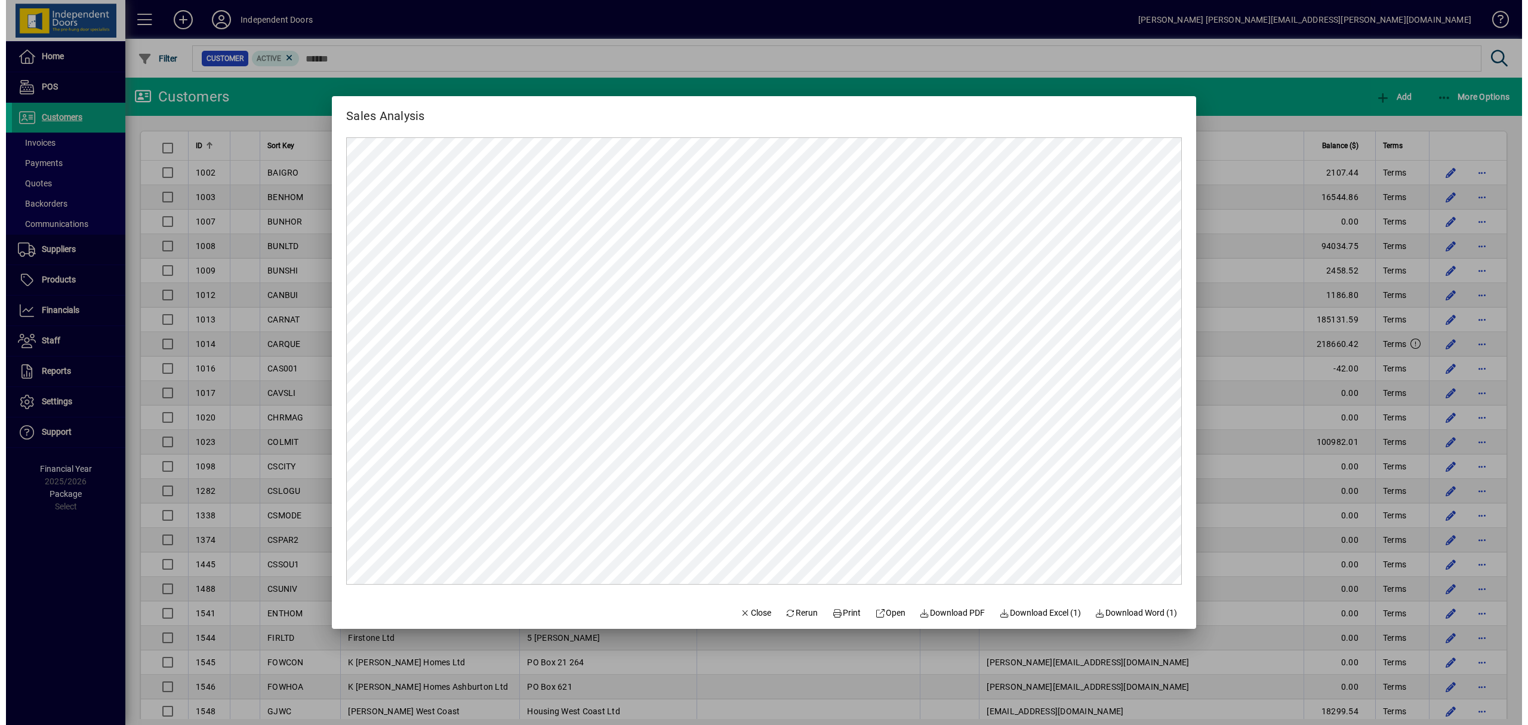
scroll to position [0, 0]
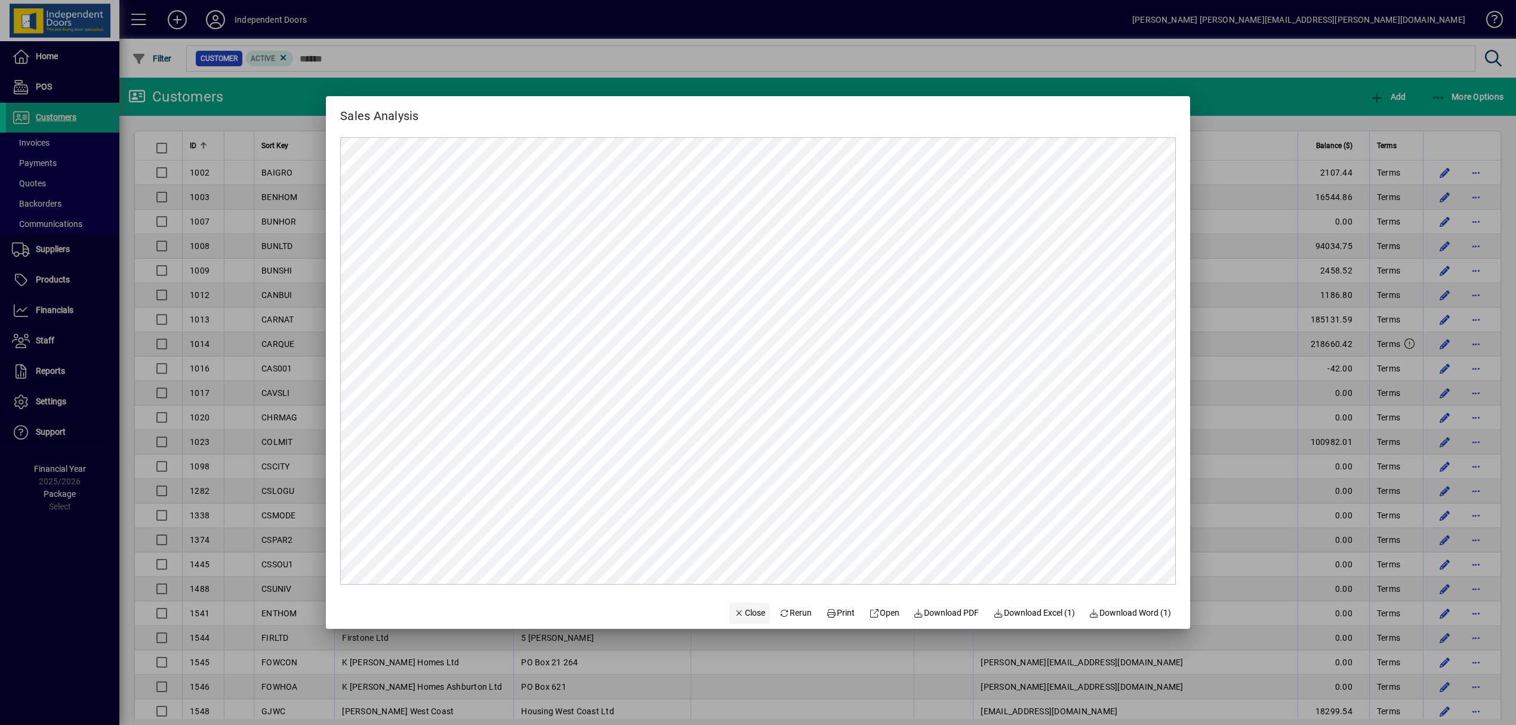
click at [739, 611] on span "Close" at bounding box center [749, 612] width 31 height 13
